Goal: Information Seeking & Learning: Learn about a topic

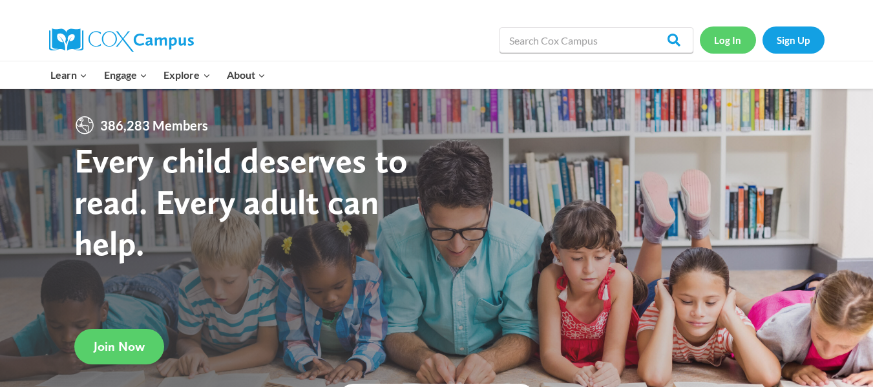
click at [721, 42] on link "Log In" at bounding box center [728, 39] width 56 height 26
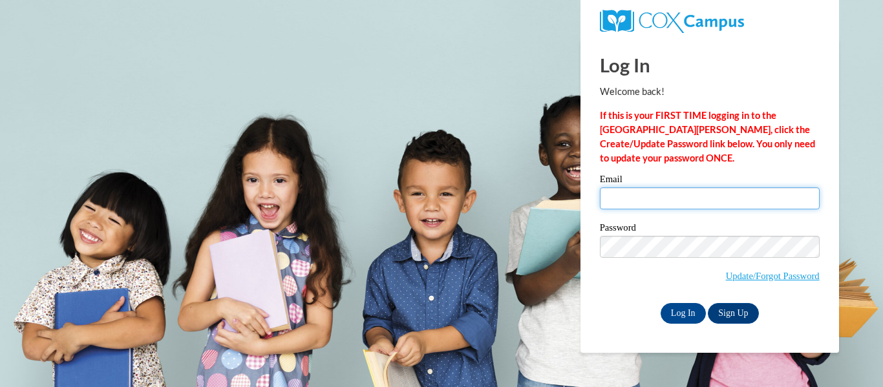
click at [613, 201] on input "Email" at bounding box center [710, 198] width 220 height 22
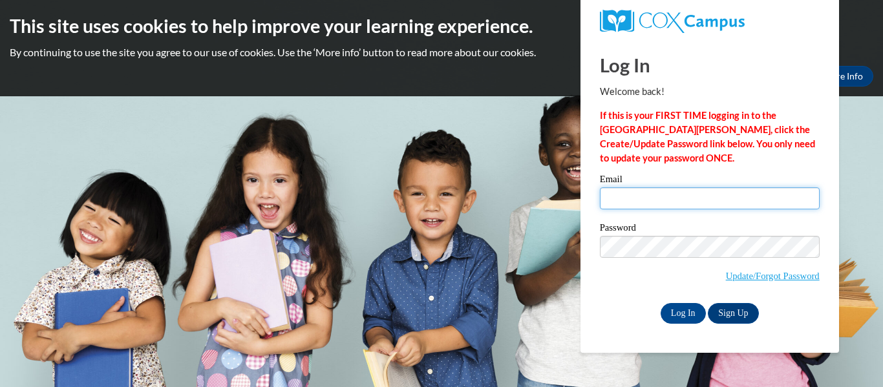
type input "khatch@kippmetroatlanta.org"
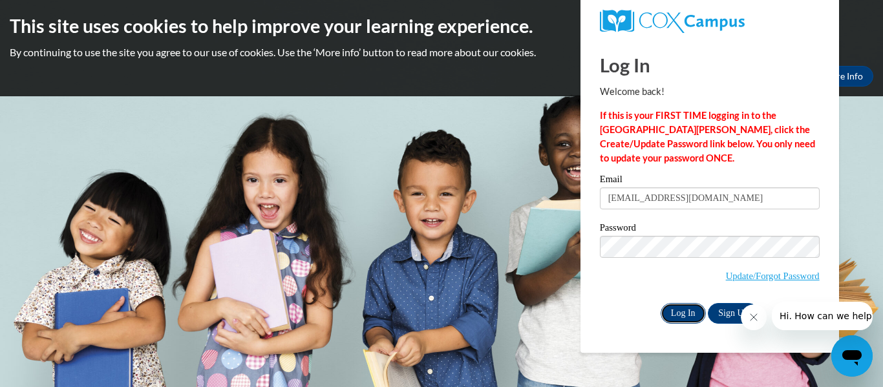
click at [669, 306] on input "Log In" at bounding box center [683, 313] width 45 height 21
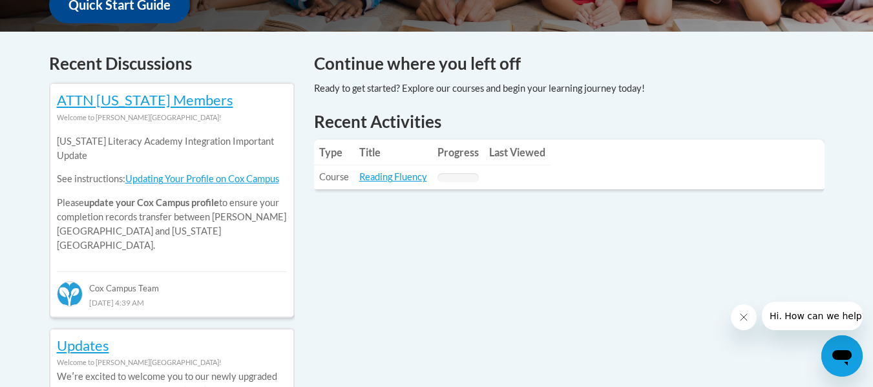
scroll to position [525, 0]
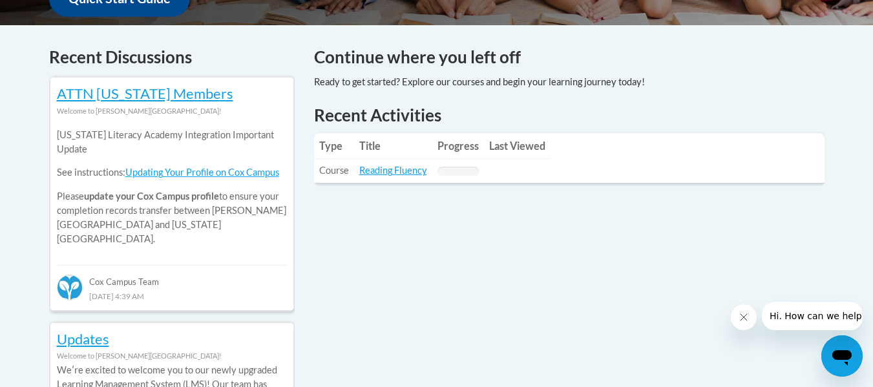
click at [394, 177] on td "Title: Reading Fluency" at bounding box center [393, 171] width 78 height 24
click at [390, 171] on link "Reading Fluency" at bounding box center [393, 170] width 68 height 11
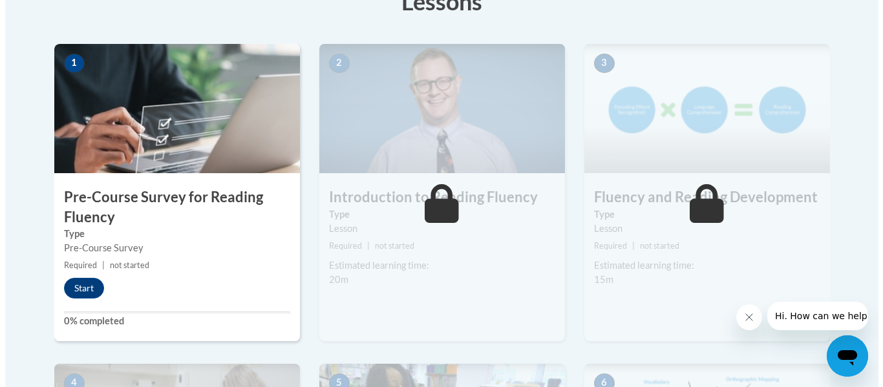
scroll to position [332, 0]
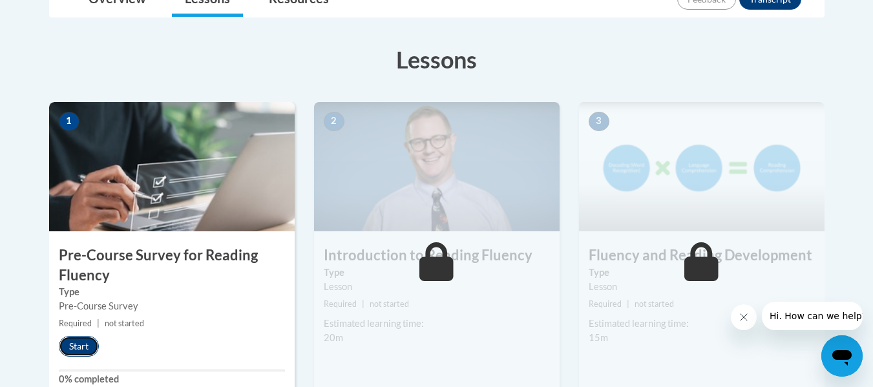
click at [74, 351] on button "Start" at bounding box center [79, 346] width 40 height 21
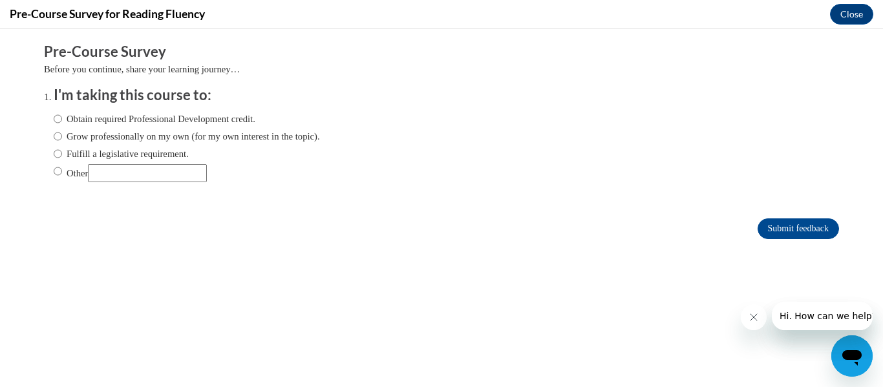
scroll to position [0, 0]
click at [54, 133] on input "Grow professionally on my own (for my own interest in the topic)." at bounding box center [58, 136] width 8 height 14
radio input "true"
click at [54, 120] on input "Obtain required Professional Development credit." at bounding box center [58, 119] width 8 height 14
radio input "true"
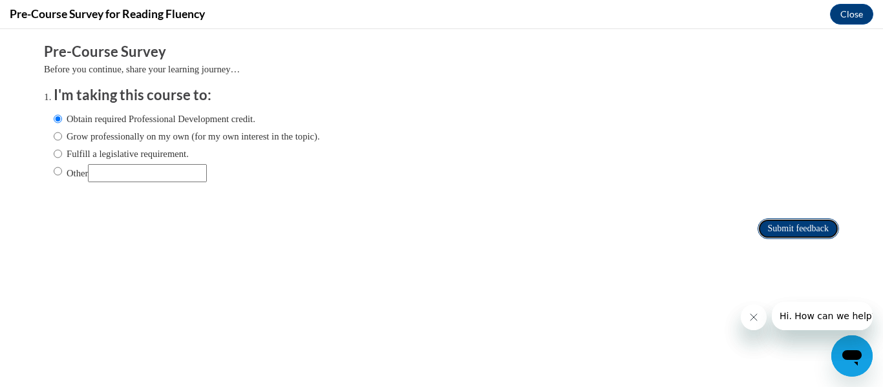
click at [809, 226] on input "Submit feedback" at bounding box center [797, 228] width 81 height 21
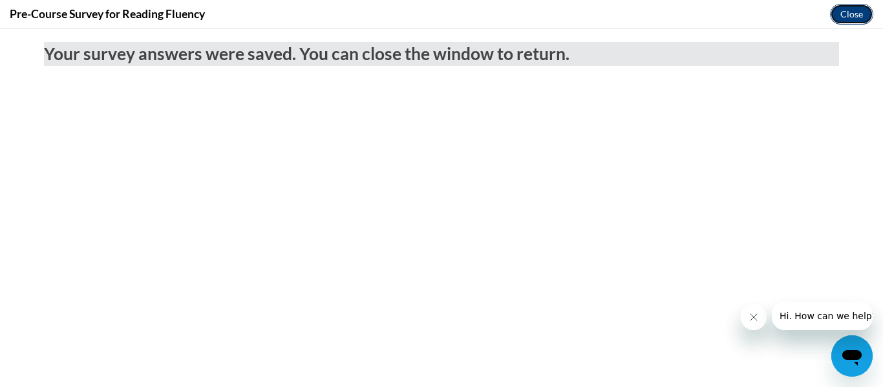
click at [849, 10] on button "Close" at bounding box center [851, 14] width 43 height 21
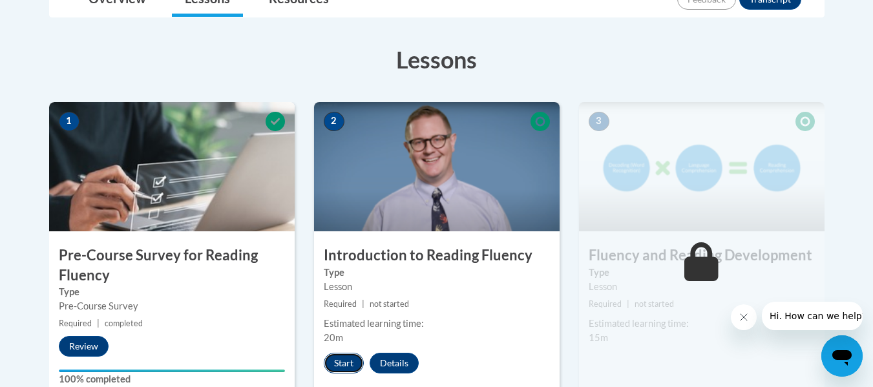
click at [350, 365] on button "Start" at bounding box center [344, 363] width 40 height 21
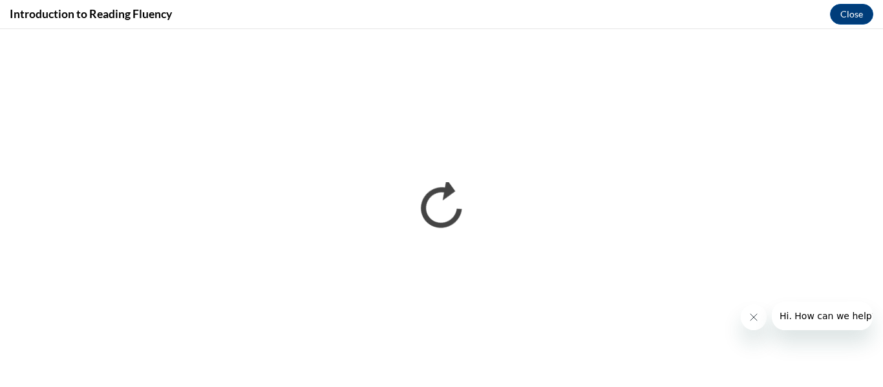
click at [746, 320] on button "Close message from company" at bounding box center [753, 317] width 26 height 26
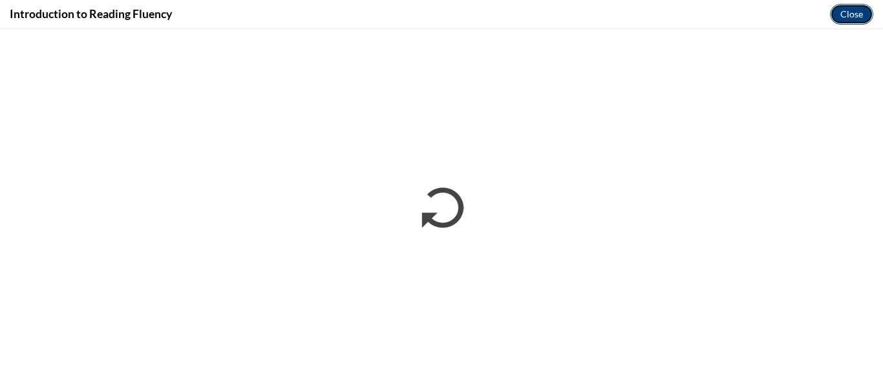
click at [852, 14] on button "Close" at bounding box center [851, 14] width 43 height 21
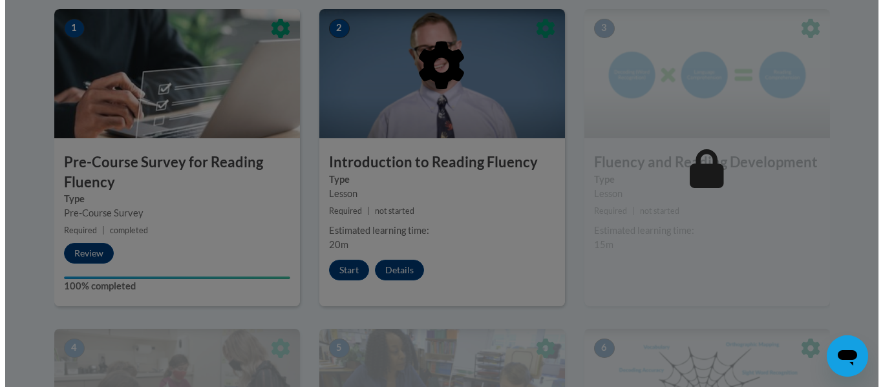
scroll to position [443, 0]
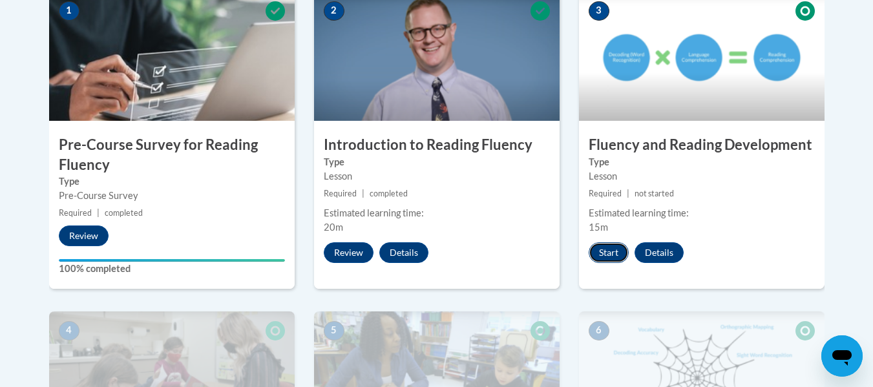
click at [603, 260] on button "Start" at bounding box center [609, 252] width 40 height 21
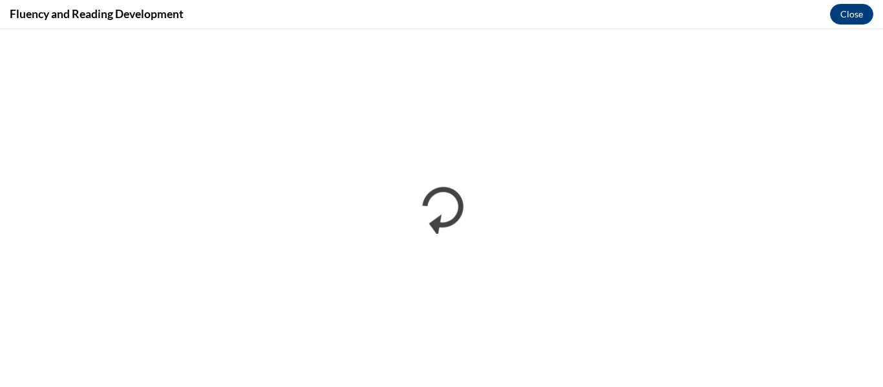
scroll to position [0, 0]
